Goal: Obtain resource: Download file/media

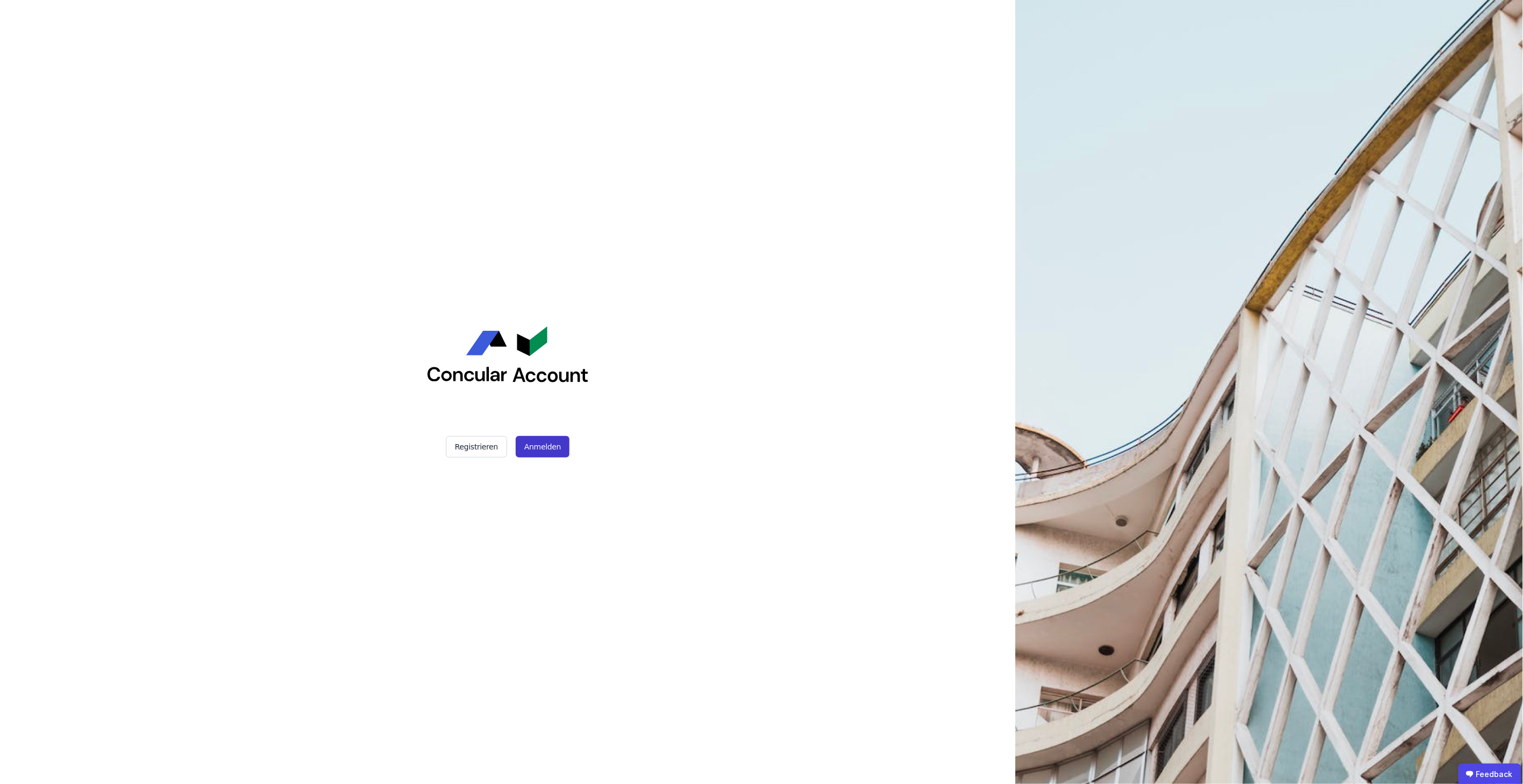
click at [538, 448] on button "Anmelden" at bounding box center [543, 447] width 54 height 22
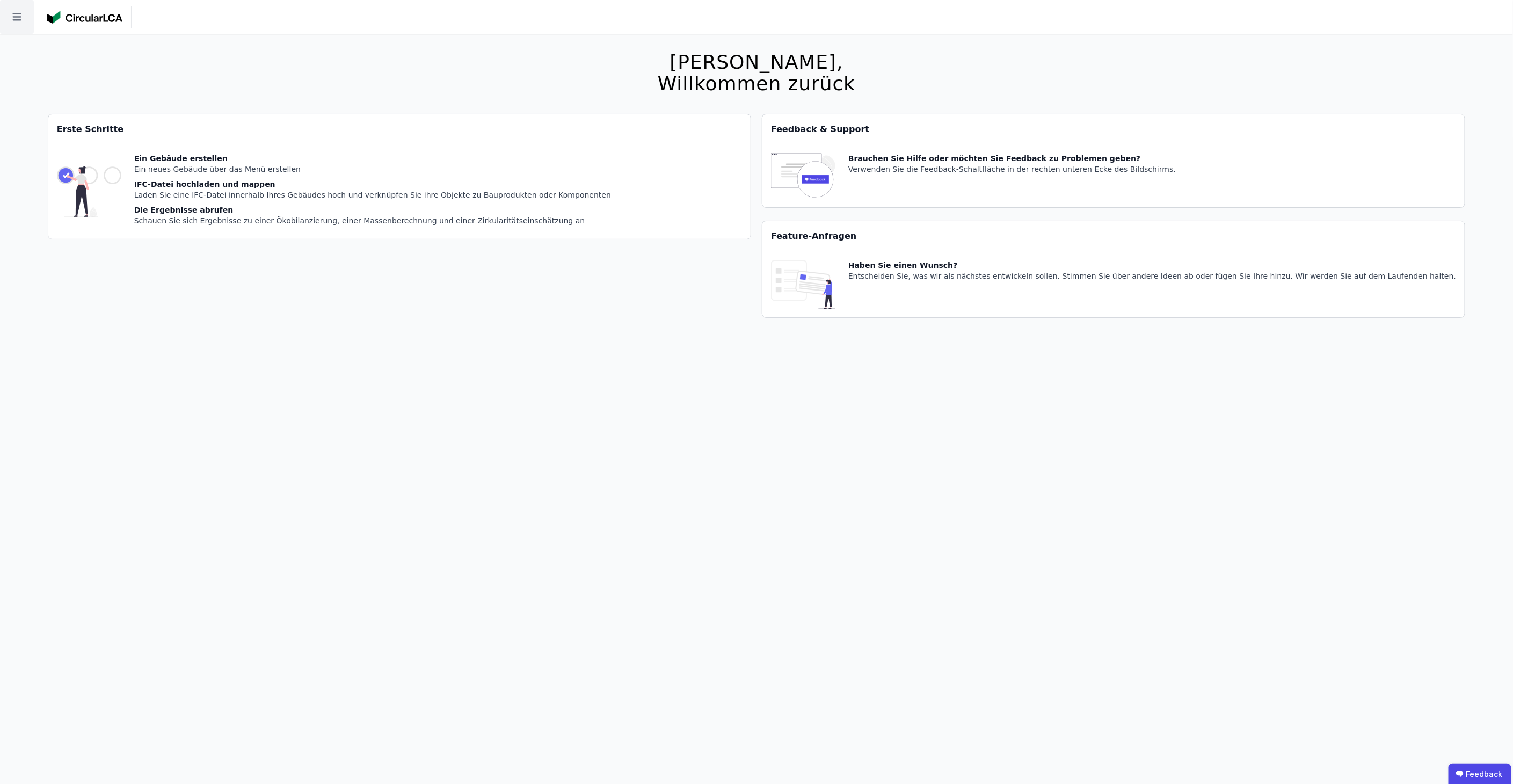
click at [26, 18] on icon at bounding box center [17, 17] width 34 height 34
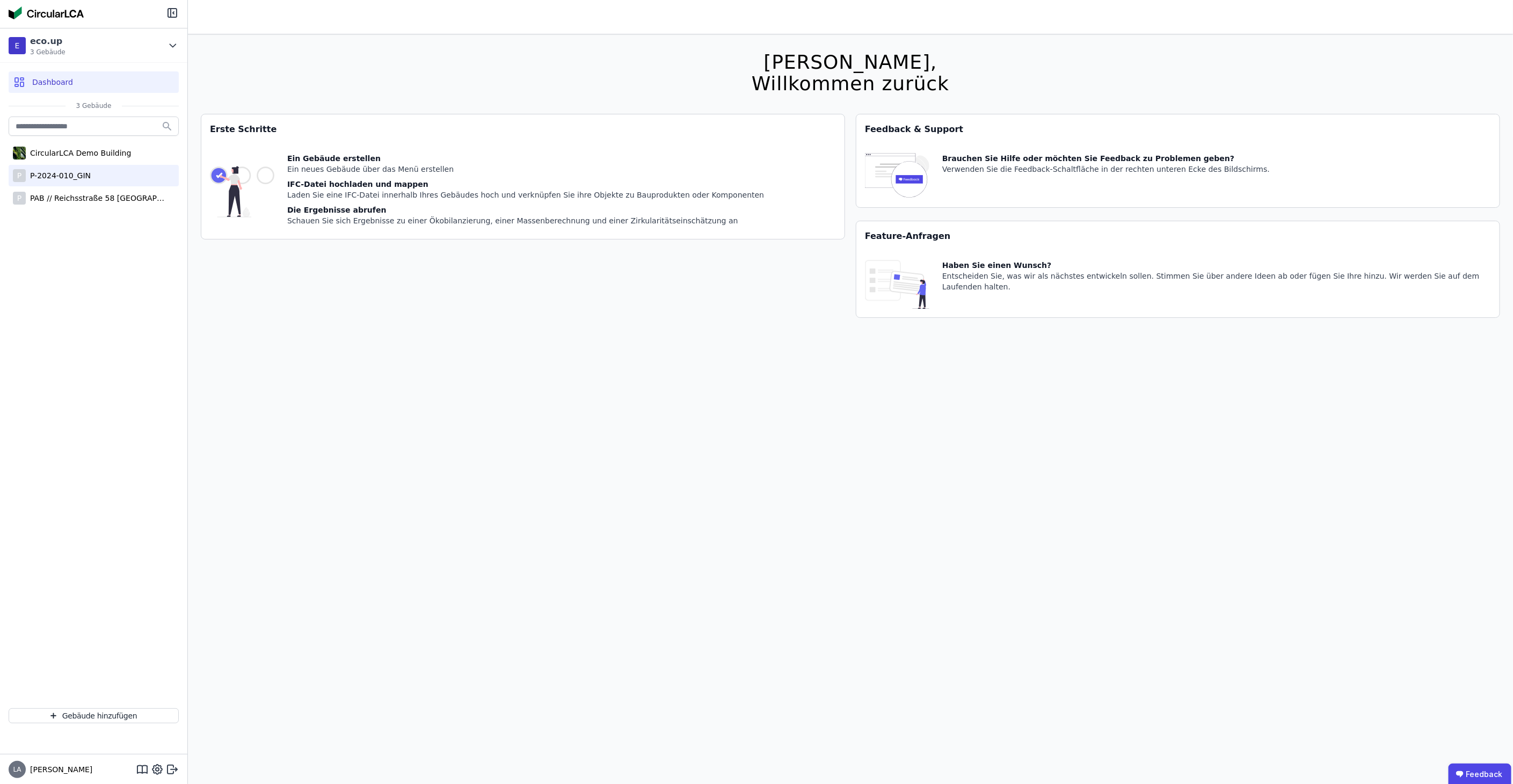
click at [88, 177] on div "P P-2024-010_GIN" at bounding box center [94, 176] width 170 height 22
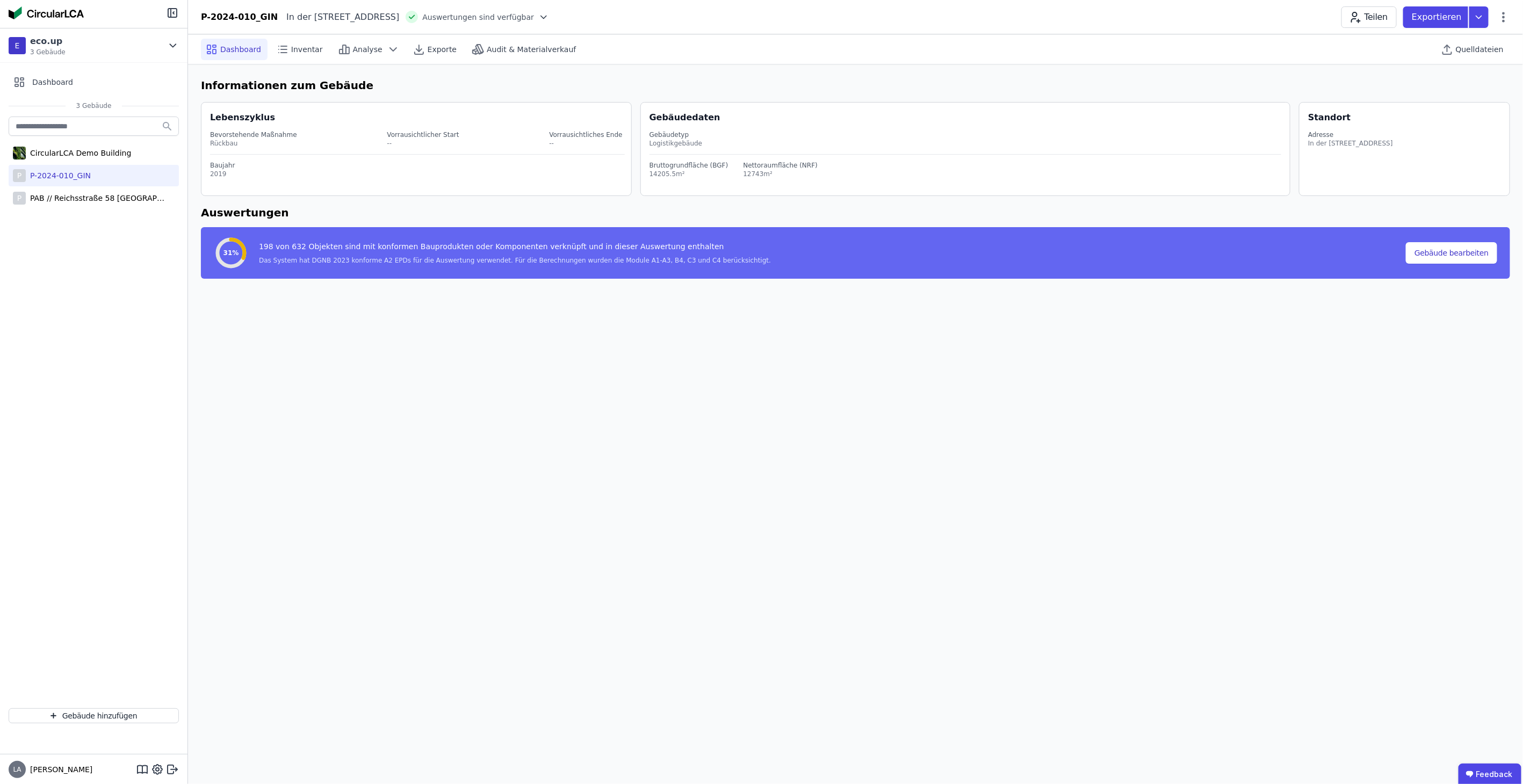
select select "*"
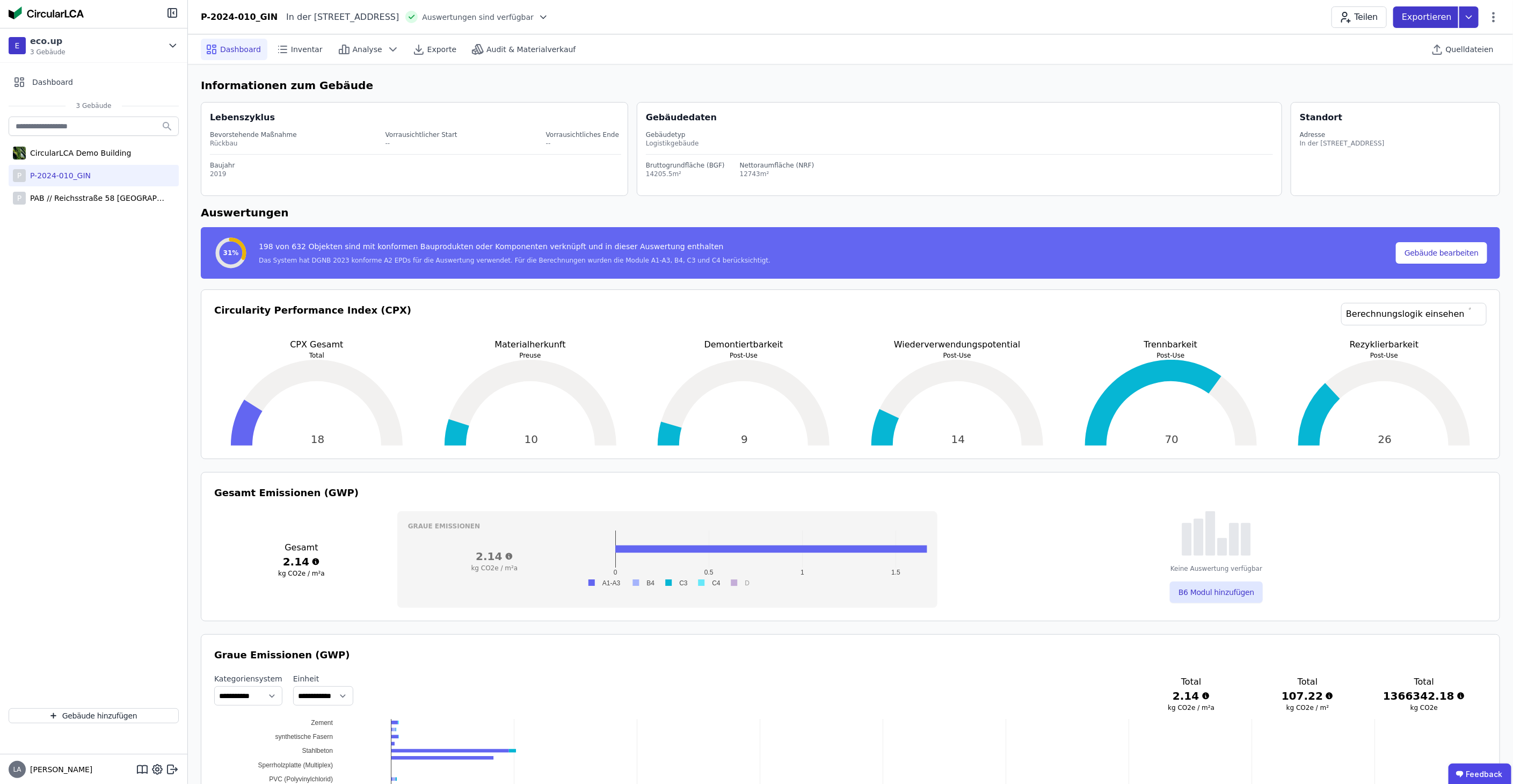
click at [1472, 18] on icon at bounding box center [1469, 17] width 19 height 22
click at [1414, 46] on div "DGNB Gebäuderessourcenpass exportieren" at bounding box center [1388, 42] width 163 height 11
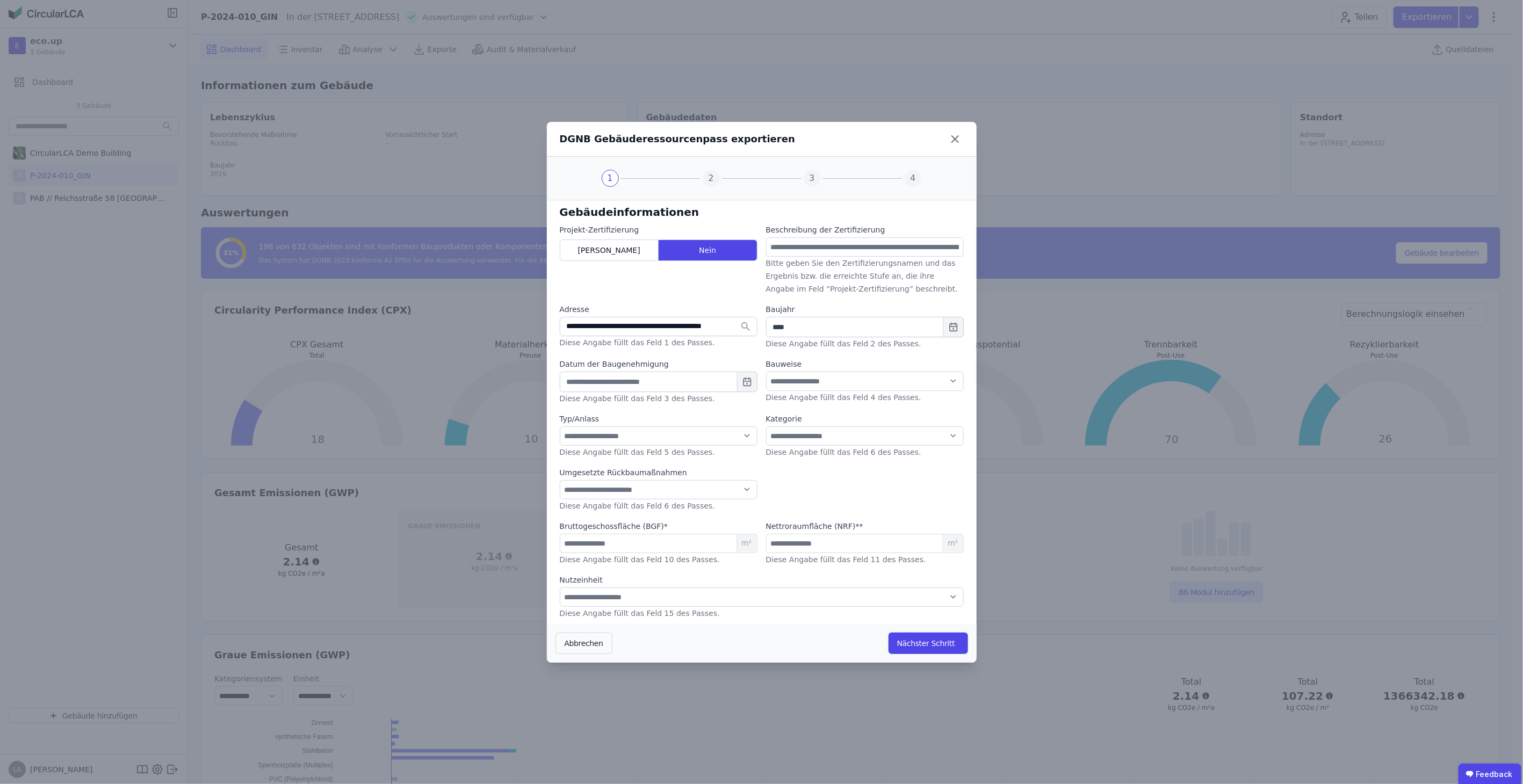
select select "**"
select select "*"
click at [742, 433] on select "**********" at bounding box center [658, 435] width 197 height 19
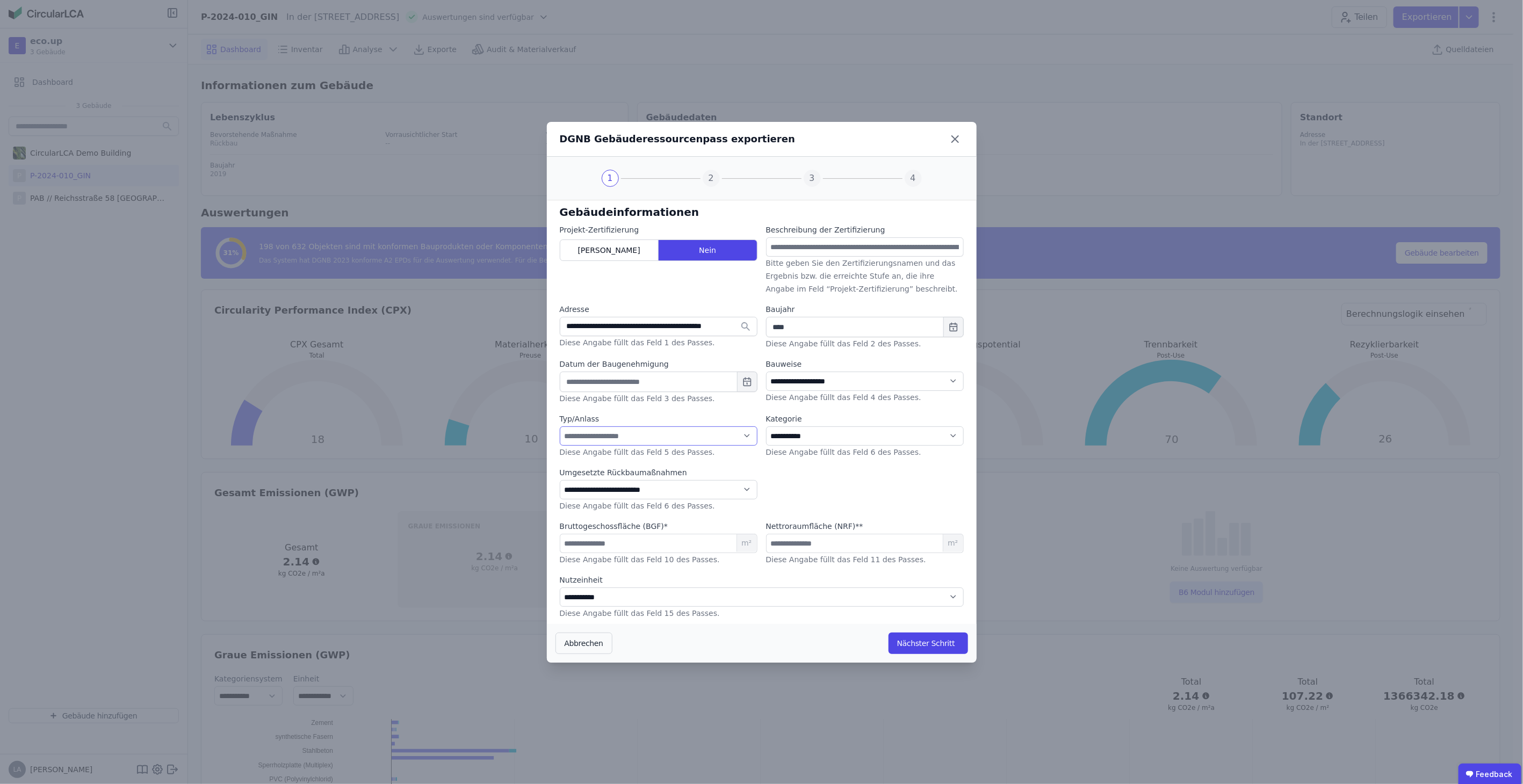
select select "**"
click at [560, 426] on select "**********" at bounding box center [658, 435] width 197 height 19
click at [927, 640] on button "Nächster Schritt" at bounding box center [929, 643] width 79 height 22
select select "*"
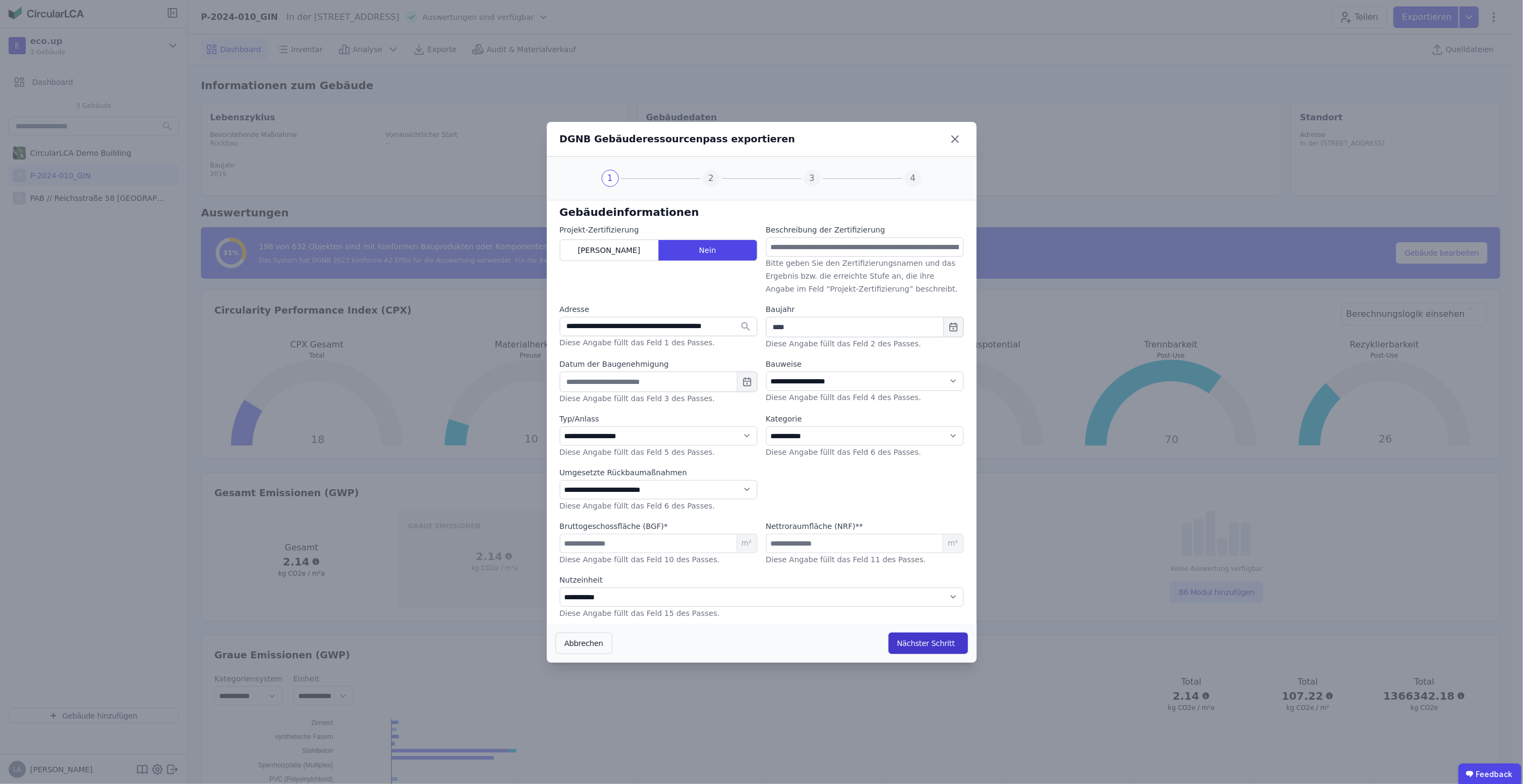
select select "*"
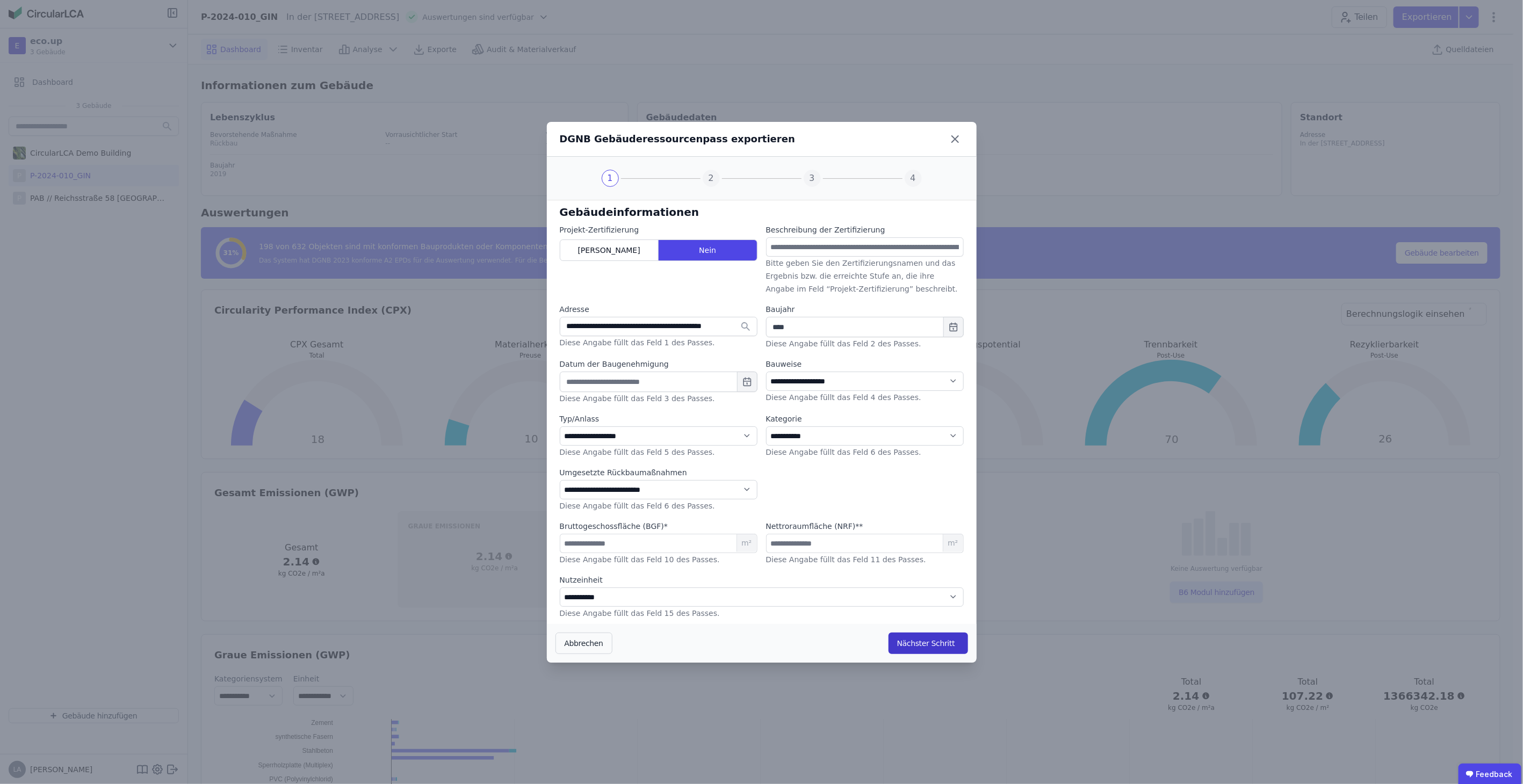
select select "*"
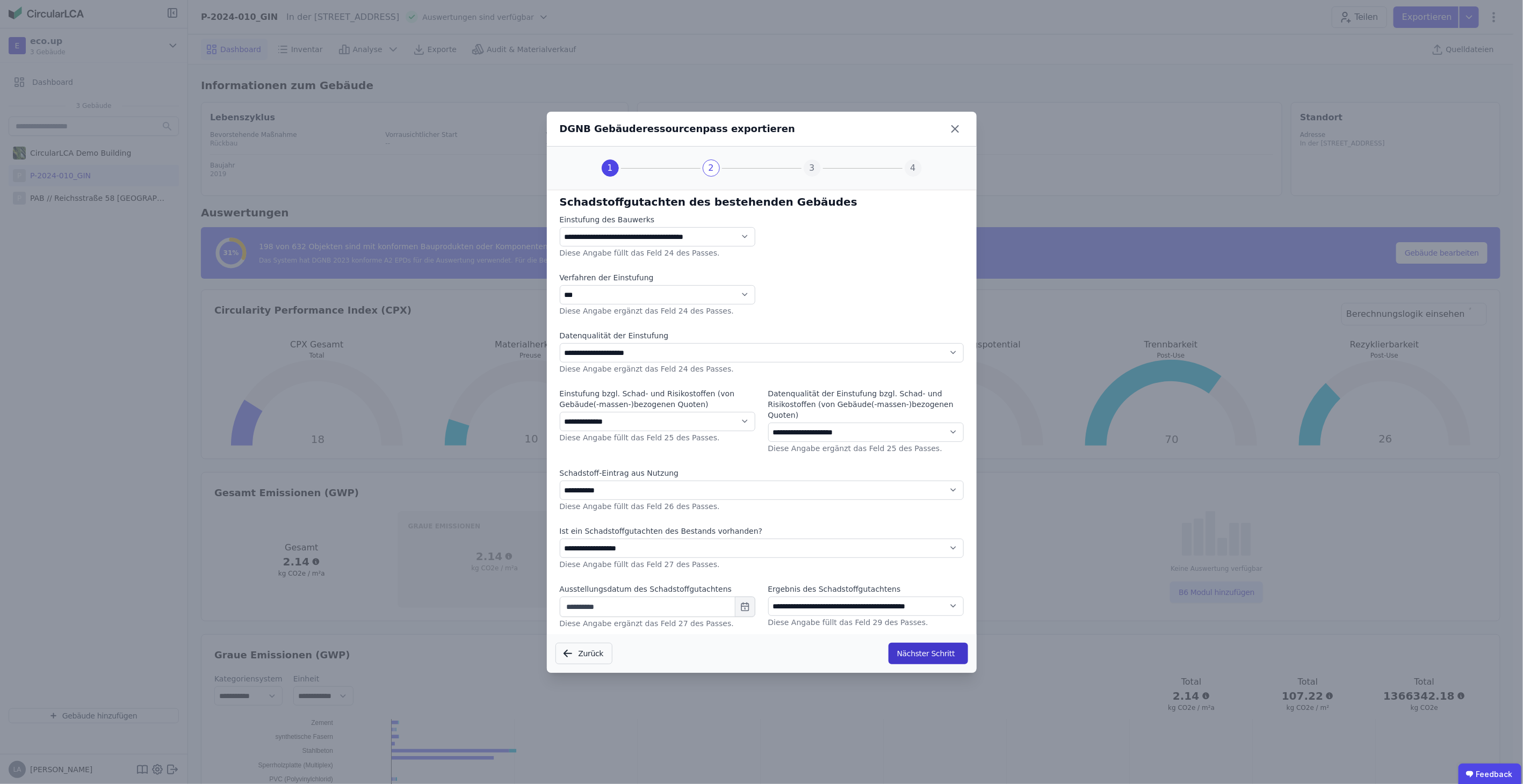
click at [927, 643] on button "Nächster Schritt" at bounding box center [929, 653] width 79 height 22
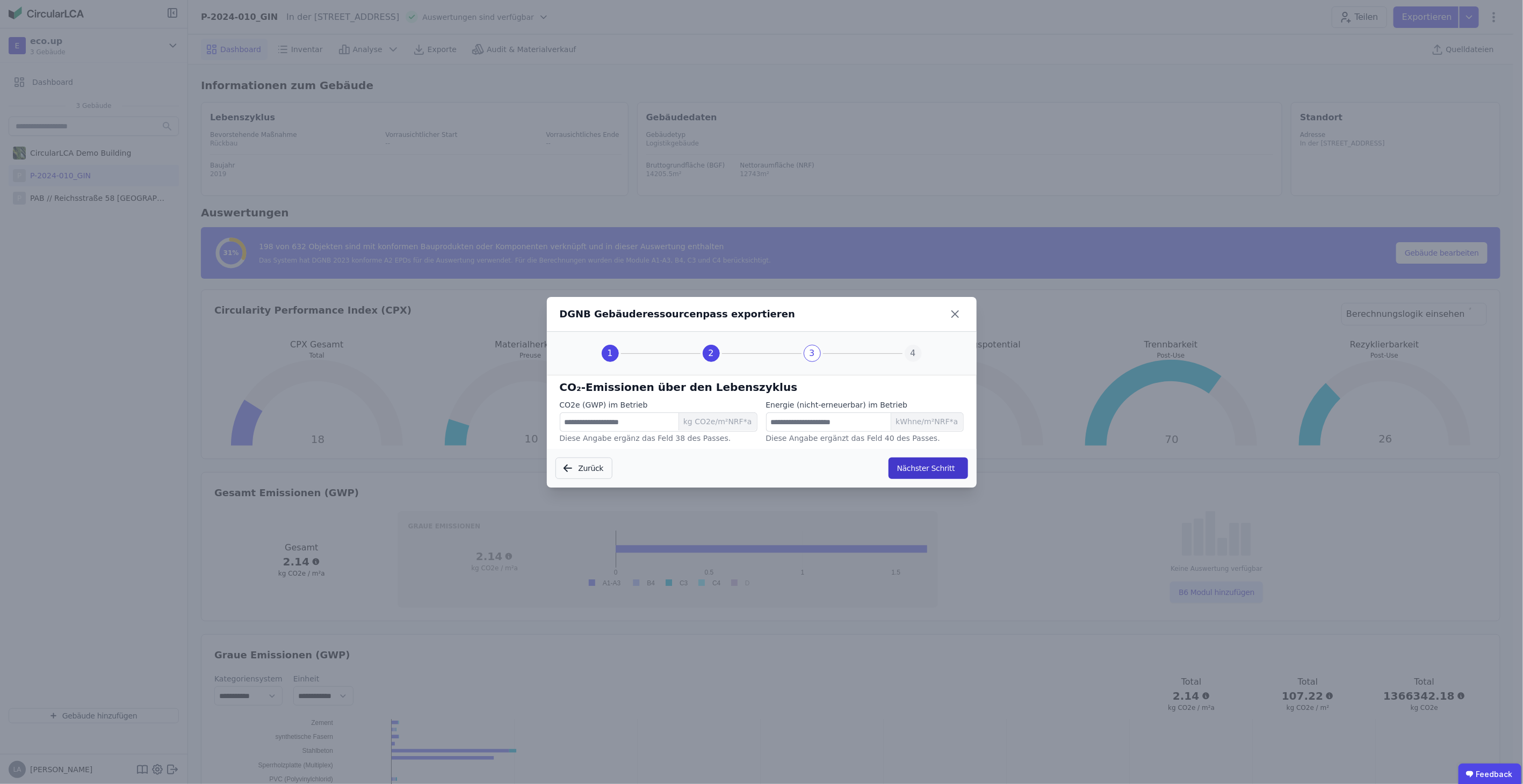
click at [940, 465] on button "Nächster Schritt" at bounding box center [929, 469] width 79 height 22
select select "*"
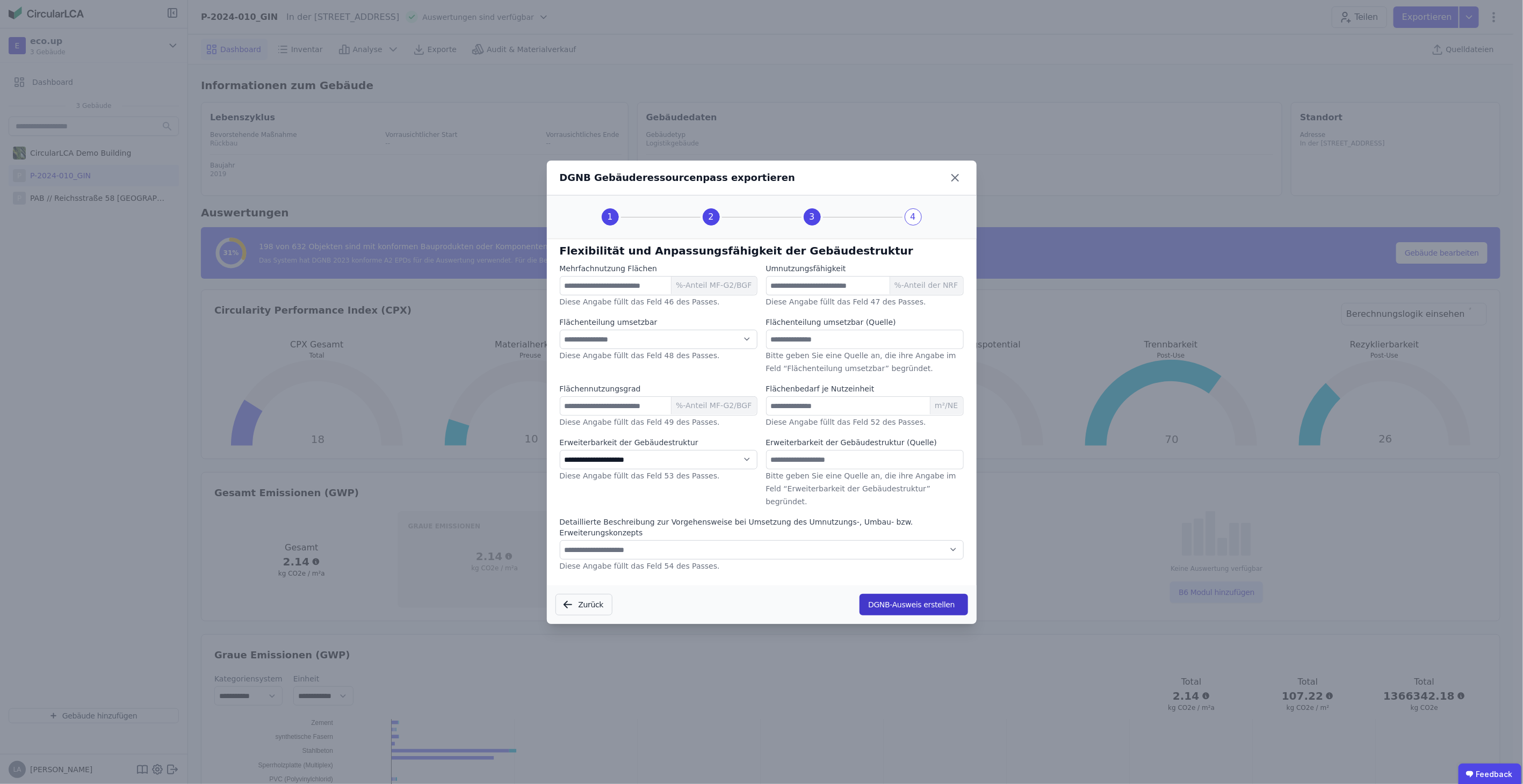
click at [924, 594] on button "DGNB-Ausweis erstellen" at bounding box center [913, 605] width 108 height 22
select select "*"
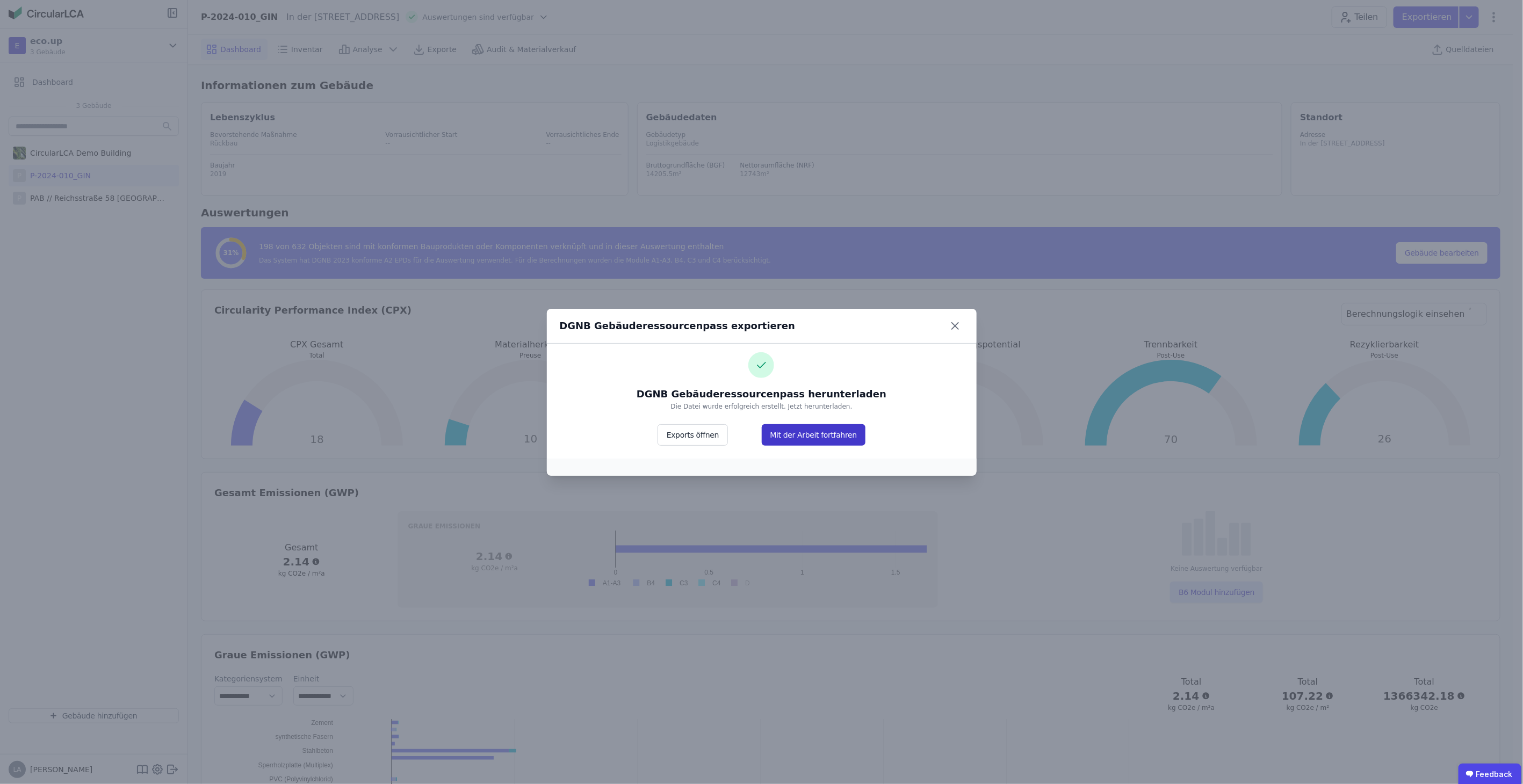
click at [829, 435] on button "Mit der Arbeit fortfahren" at bounding box center [814, 435] width 105 height 22
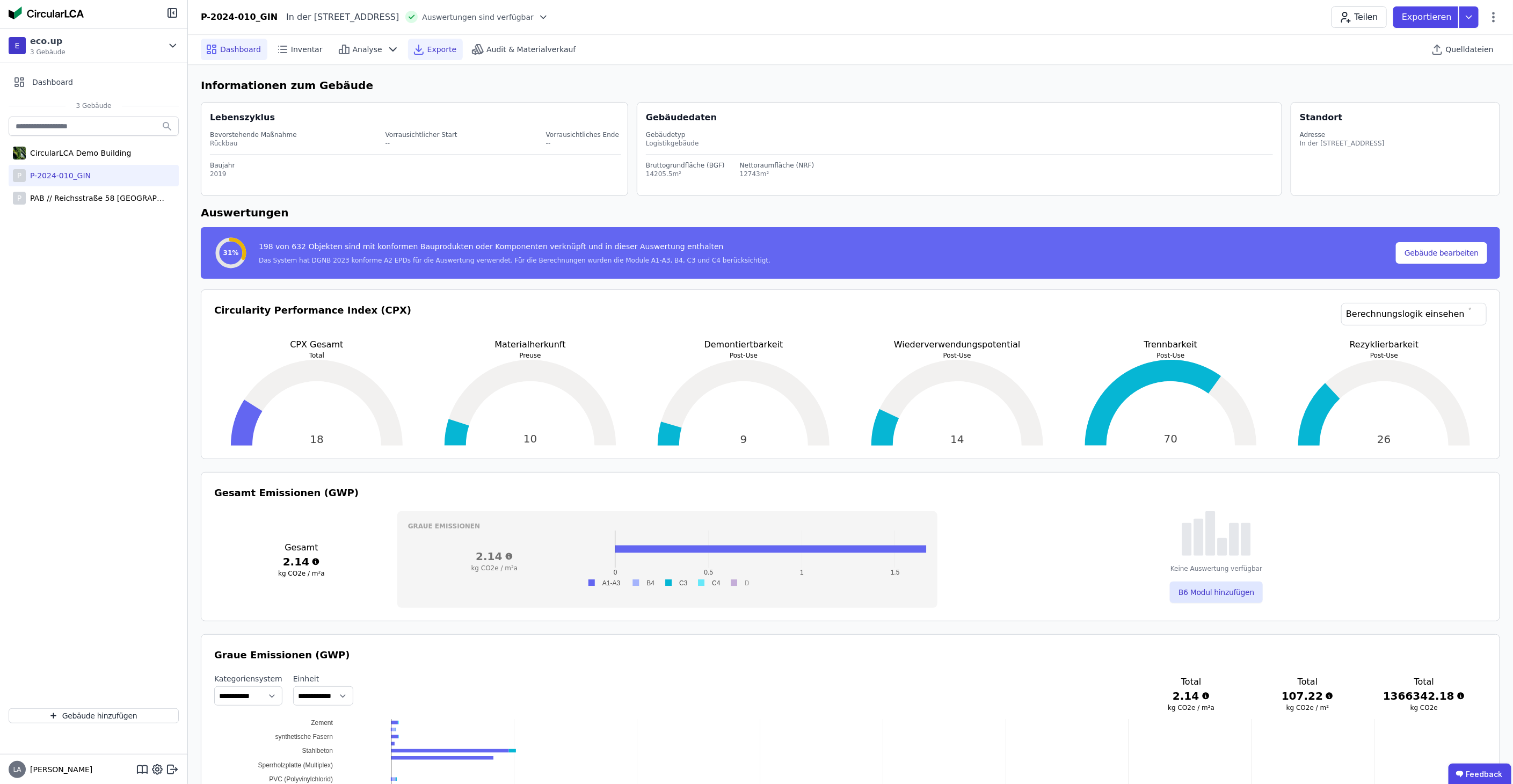
click at [427, 46] on span "Exporte" at bounding box center [442, 50] width 29 height 11
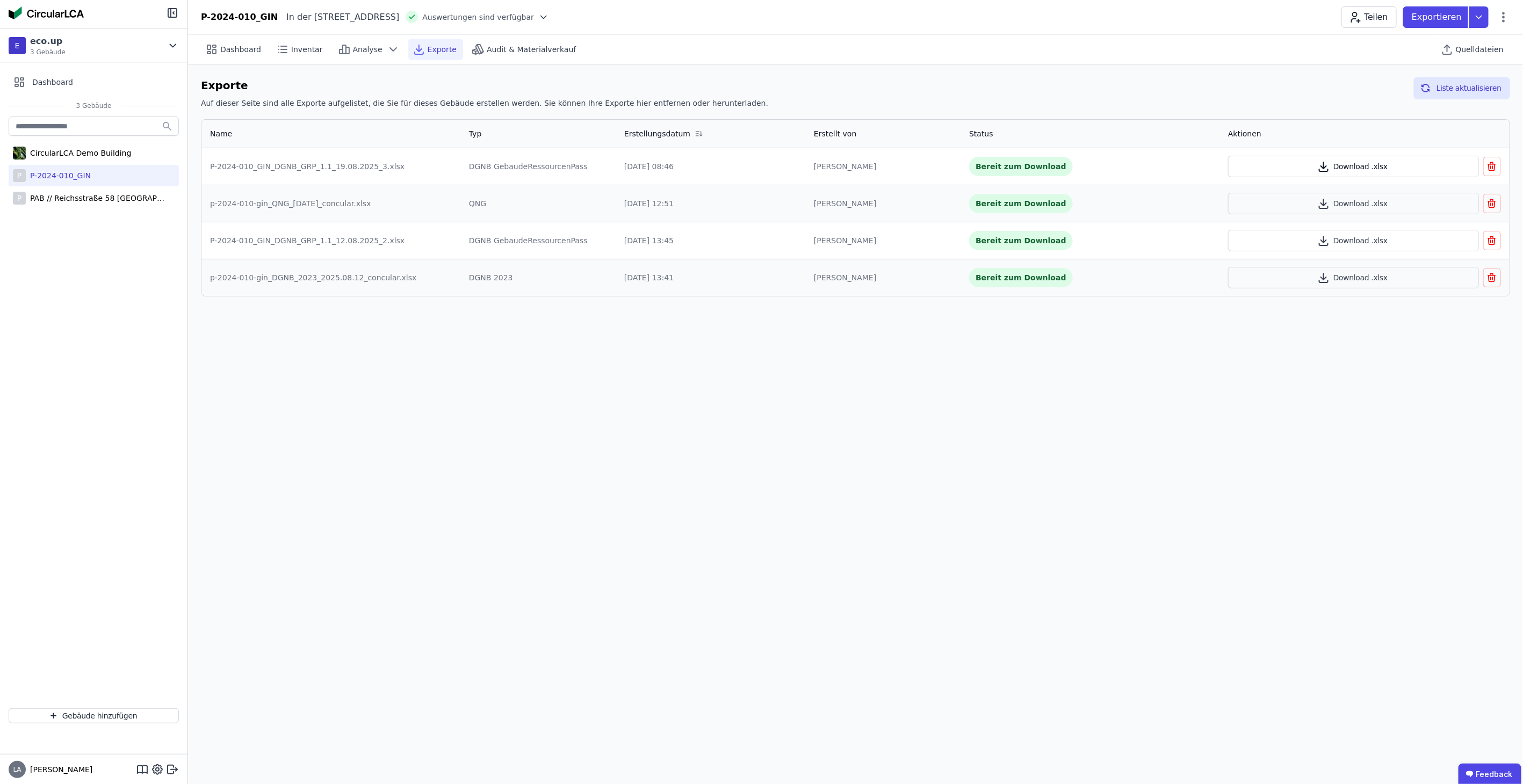
click at [1330, 162] on icon "button" at bounding box center [1324, 167] width 13 height 13
drag, startPoint x: 530, startPoint y: 168, endPoint x: 640, endPoint y: 169, distance: 110.0
click at [640, 169] on tr "P-2024-010_GIN_DGNB_GRP_1.1_19.08.2025_3.xlsx DGNB GebaudeRessourcenPass [DATE]…" at bounding box center [855, 166] width 1308 height 37
drag, startPoint x: 692, startPoint y: 169, endPoint x: 750, endPoint y: 164, distance: 58.2
click at [747, 164] on div "[DATE] 08:46" at bounding box center [710, 167] width 172 height 11
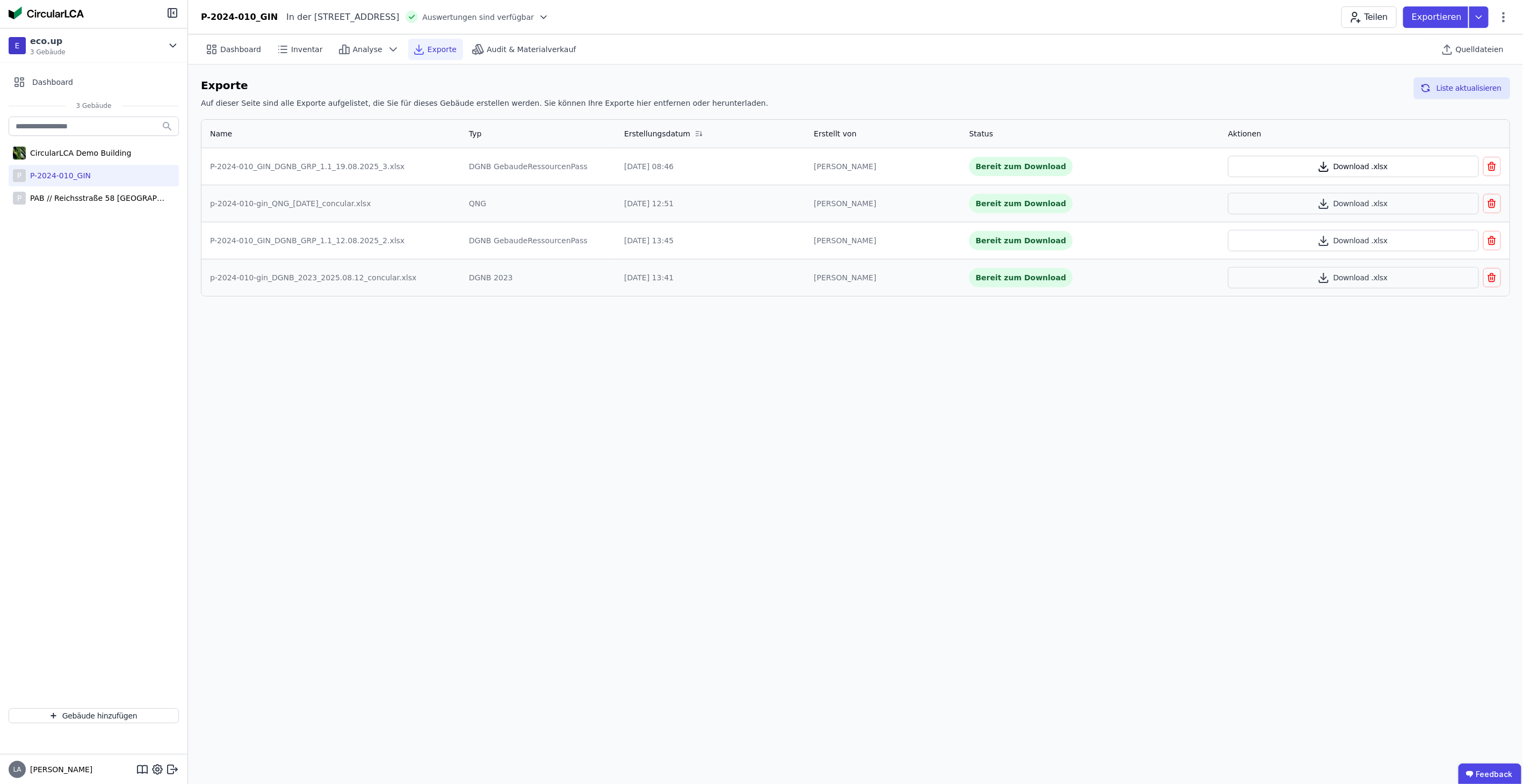
click at [1317, 163] on button "Download .xlsx" at bounding box center [1353, 167] width 251 height 22
click at [1467, 83] on button "Liste aktualisieren" at bounding box center [1462, 88] width 96 height 22
click at [1337, 161] on button "Download .xlsx" at bounding box center [1353, 167] width 251 height 22
click at [1324, 162] on icon "button" at bounding box center [1324, 167] width 13 height 13
click at [1296, 162] on button "Download .xlsx" at bounding box center [1353, 167] width 251 height 22
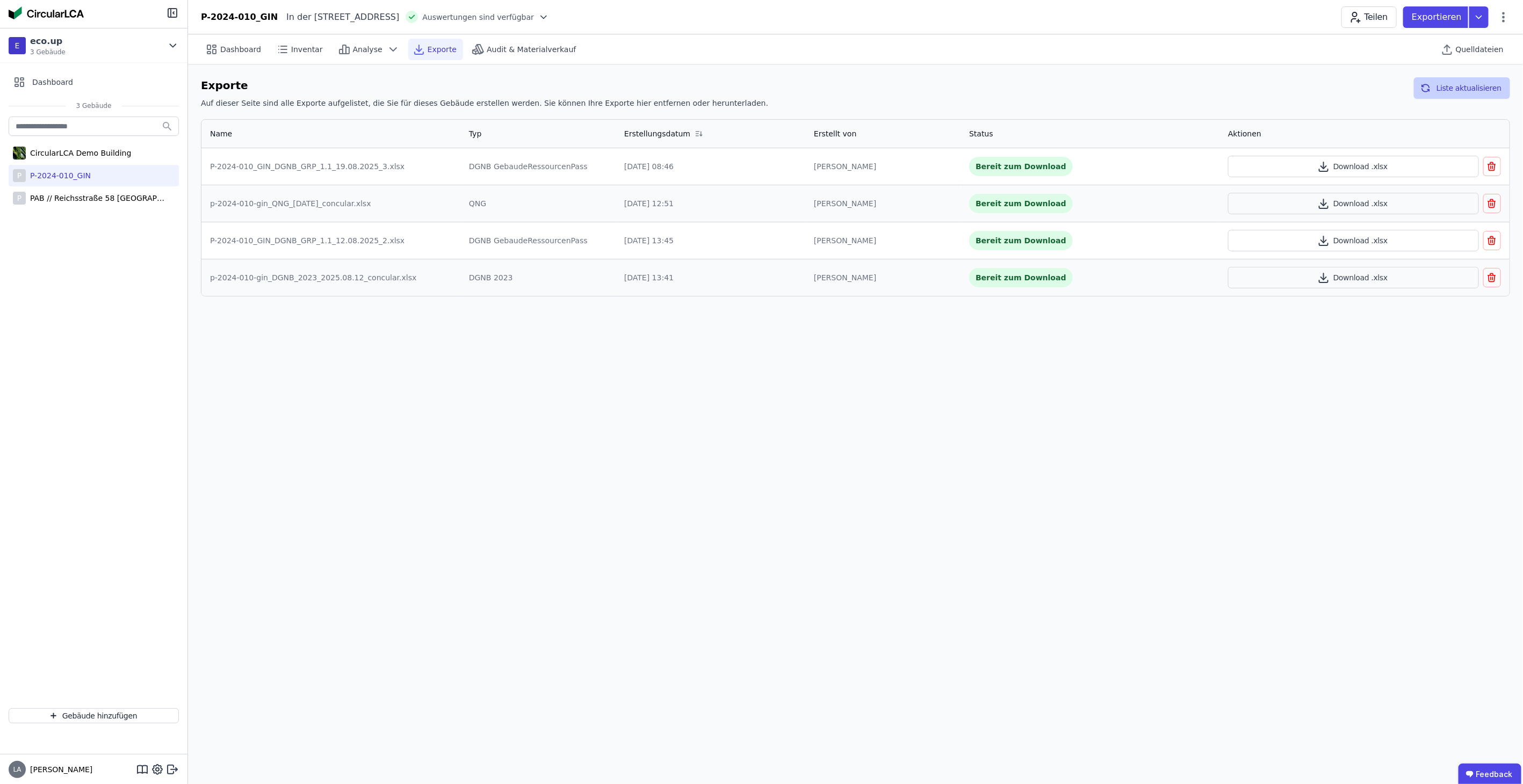
click at [1459, 82] on button "Liste aktualisieren" at bounding box center [1462, 88] width 96 height 22
click at [1376, 160] on button "Download .xlsx" at bounding box center [1353, 167] width 251 height 22
click at [80, 200] on div "PAB // Reichsstraße 58 [GEOGRAPHIC_DATA]" at bounding box center [96, 198] width 140 height 11
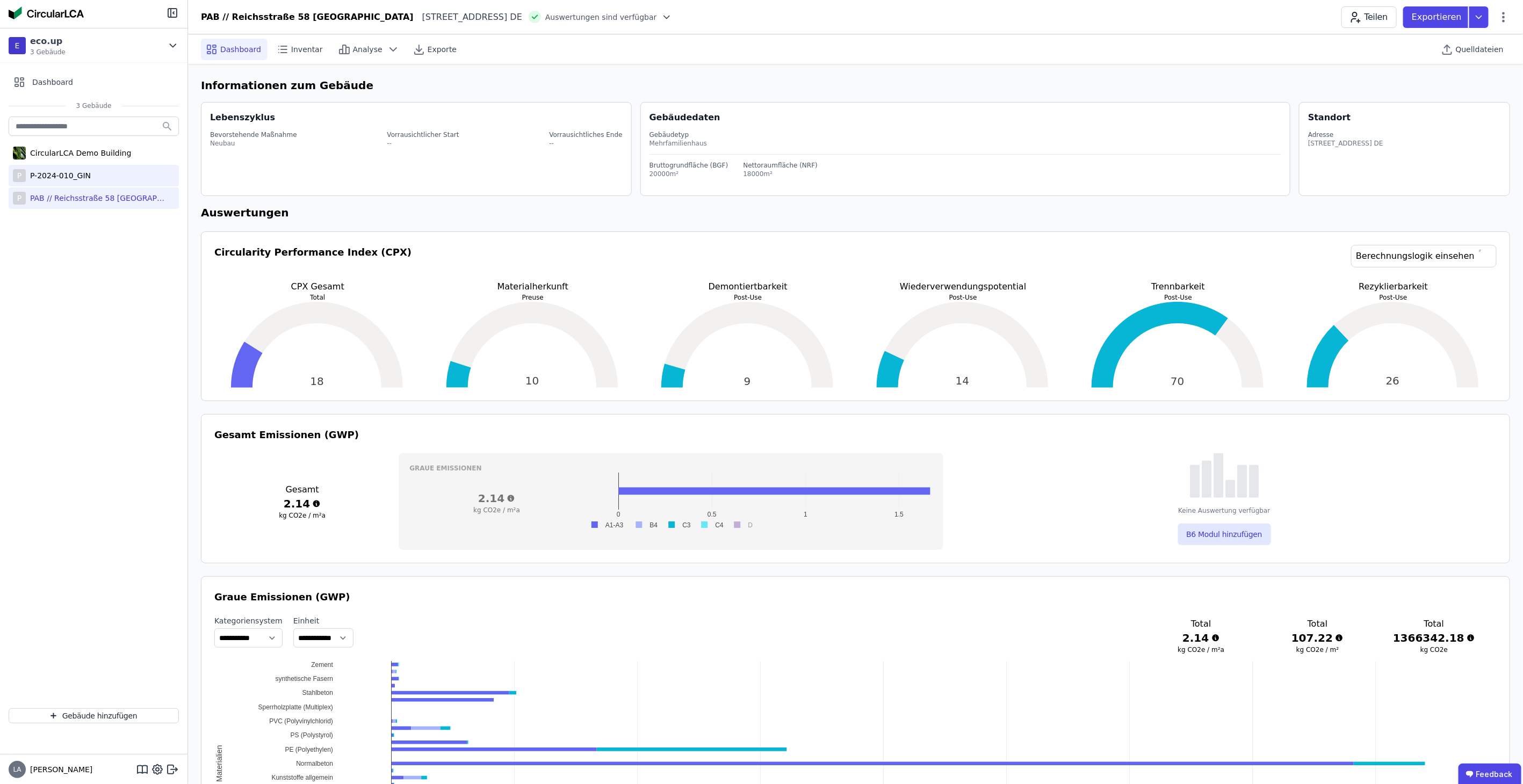
click at [88, 173] on div "P P-2024-010_GIN" at bounding box center [94, 176] width 170 height 22
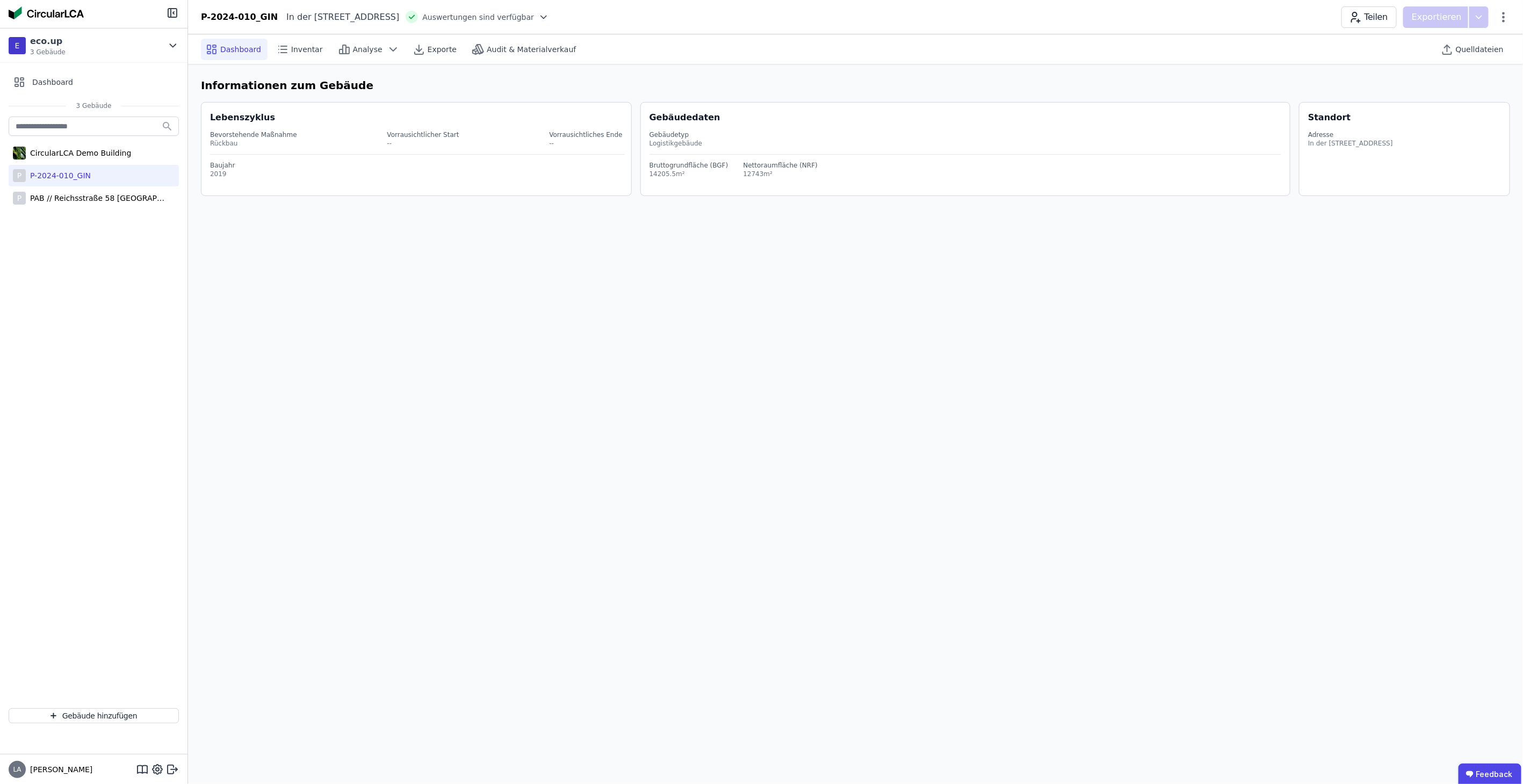
select select "*"
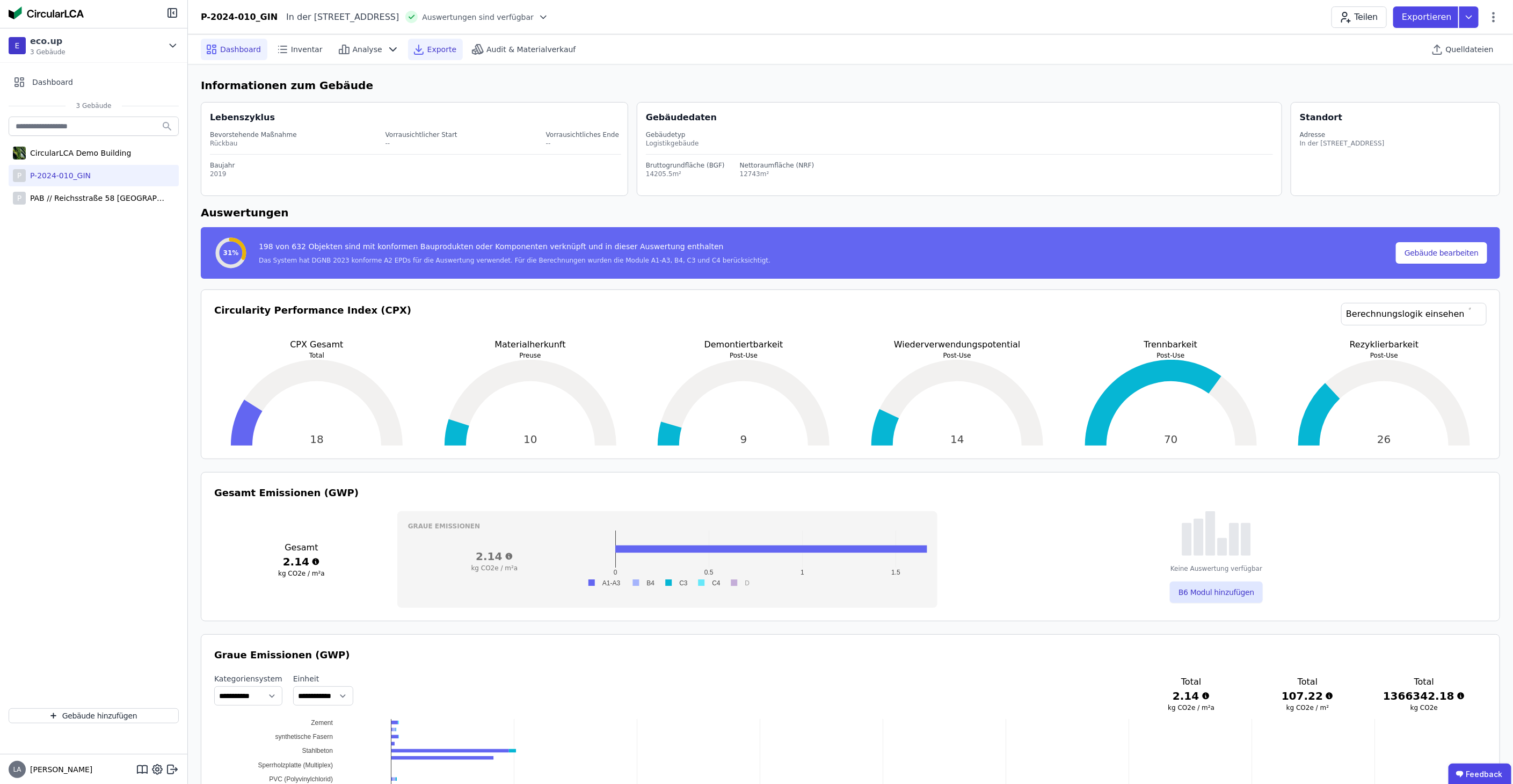
click at [427, 44] on span "Exporte" at bounding box center [442, 50] width 29 height 11
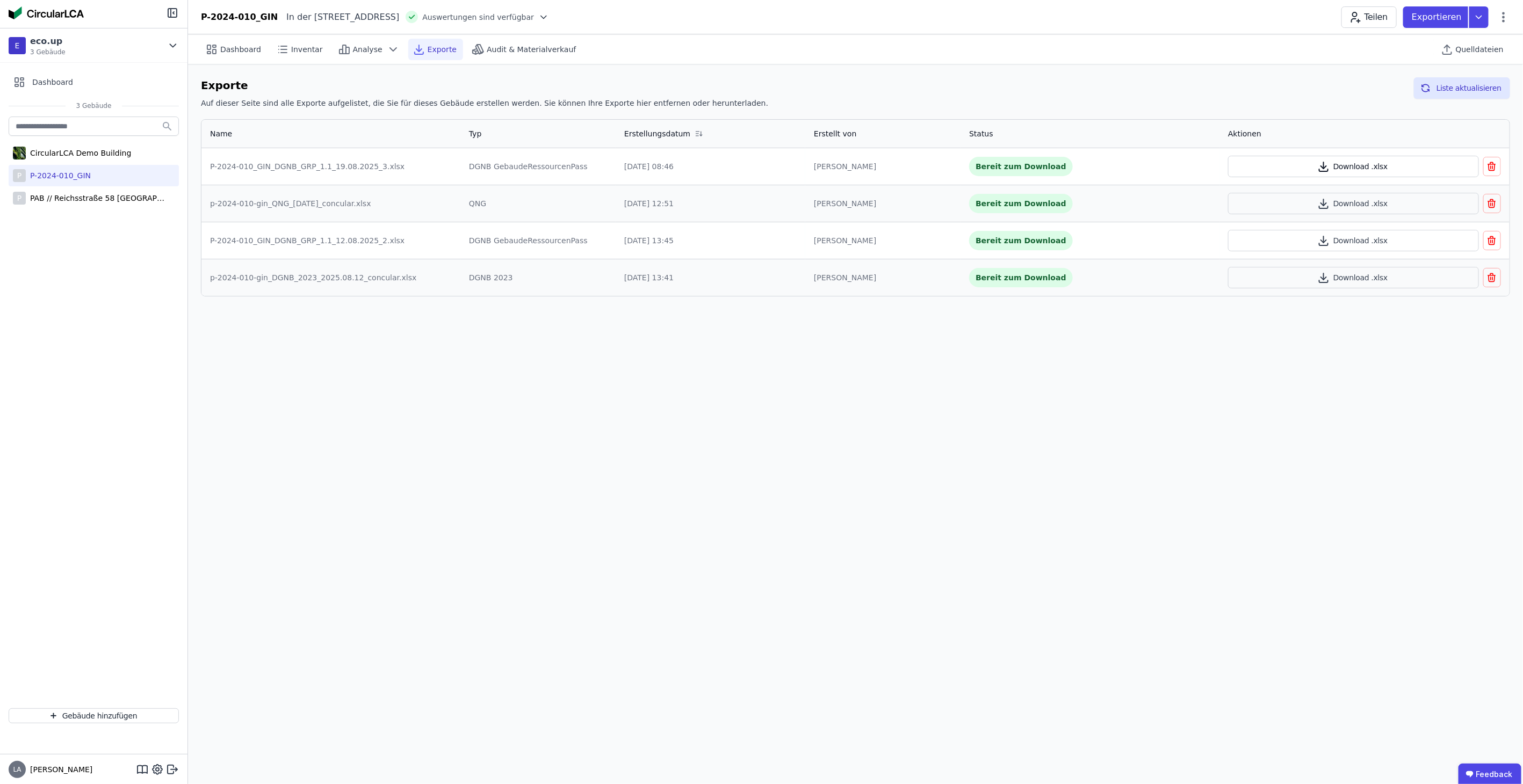
click at [1376, 166] on button "Download .xlsx" at bounding box center [1353, 167] width 251 height 22
